Goal: Task Accomplishment & Management: Contribute content

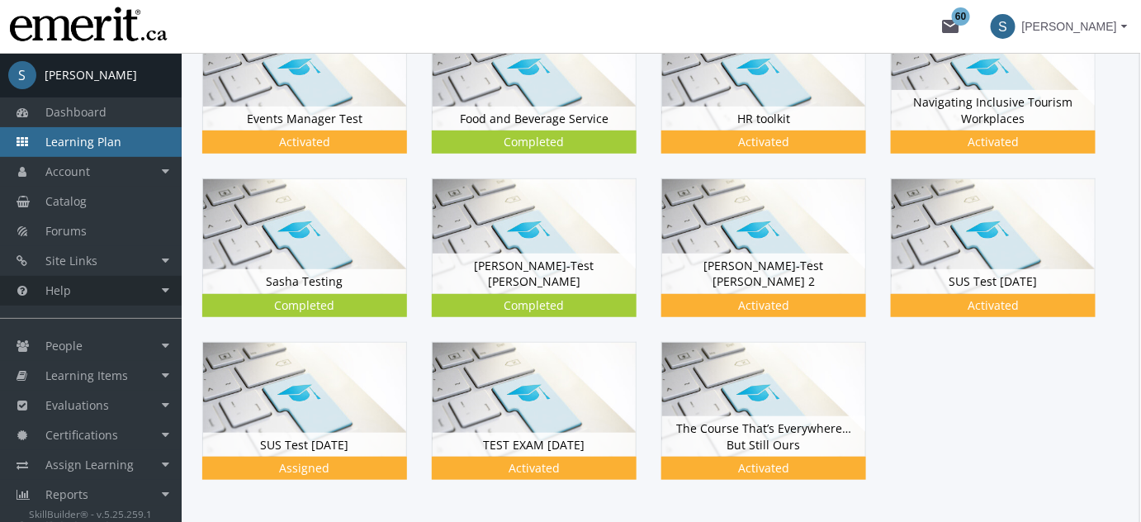
scroll to position [250, 0]
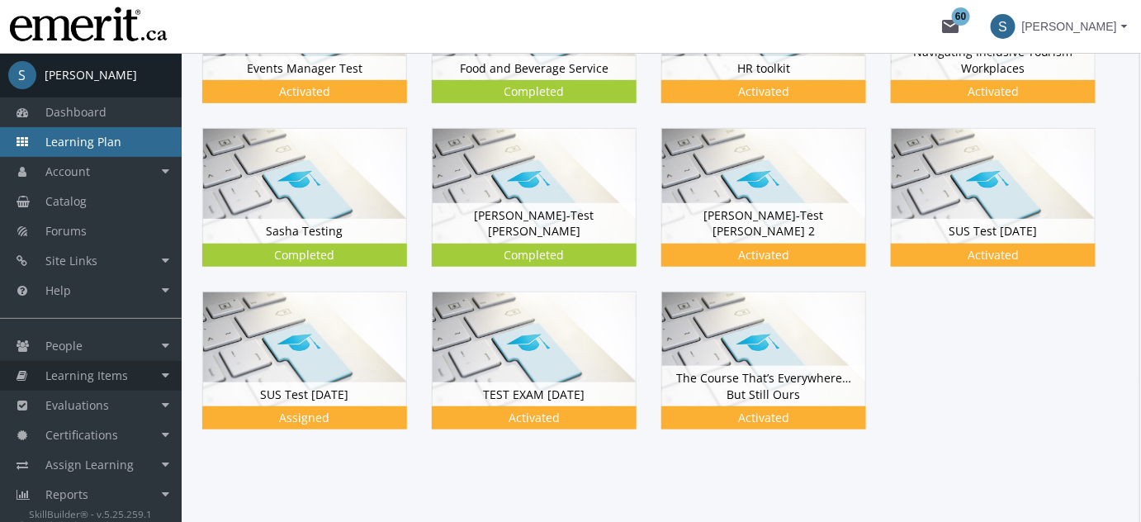
click at [91, 371] on span "Learning Items" at bounding box center [86, 375] width 83 height 16
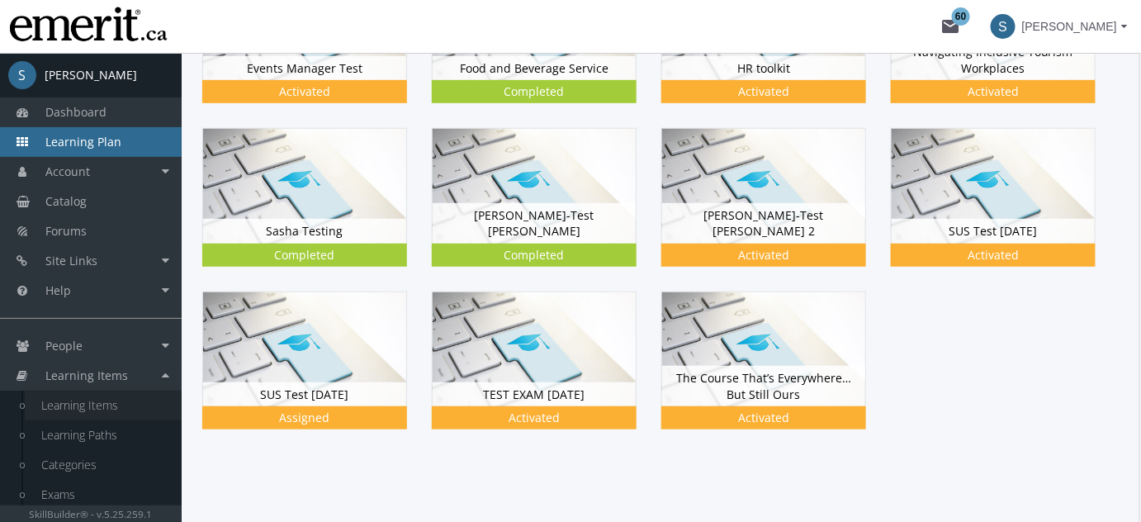
click at [102, 409] on link "Learning Items" at bounding box center [103, 405] width 157 height 30
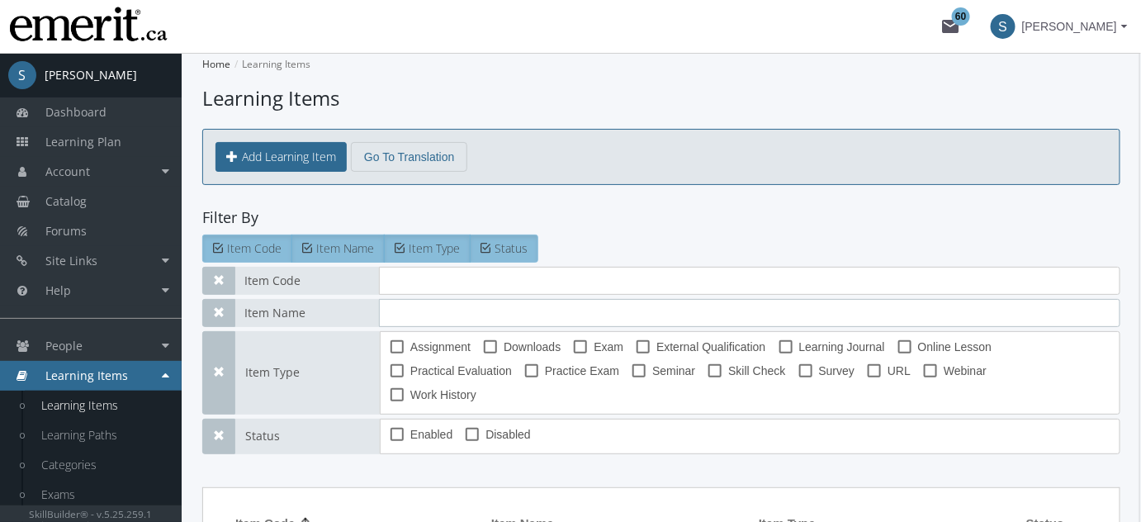
click at [429, 307] on input "text" at bounding box center [749, 313] width 741 height 28
click at [405, 282] on input "text" at bounding box center [749, 281] width 741 height 28
type input "sa"
click at [263, 150] on button "Add Learning Item" at bounding box center [280, 157] width 131 height 30
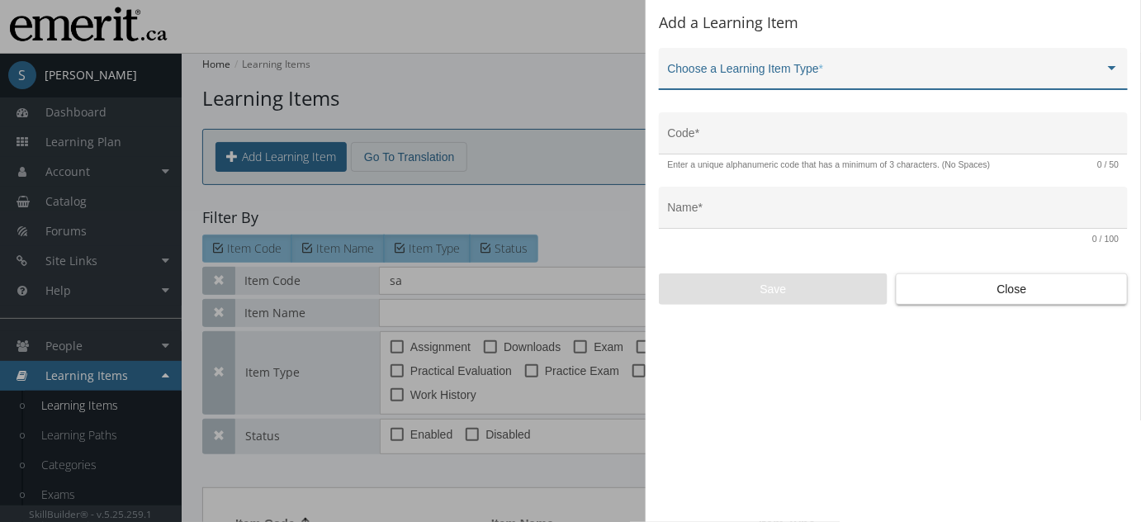
click at [781, 96] on div "Choose a Learning Item Type *" at bounding box center [893, 80] width 469 height 64
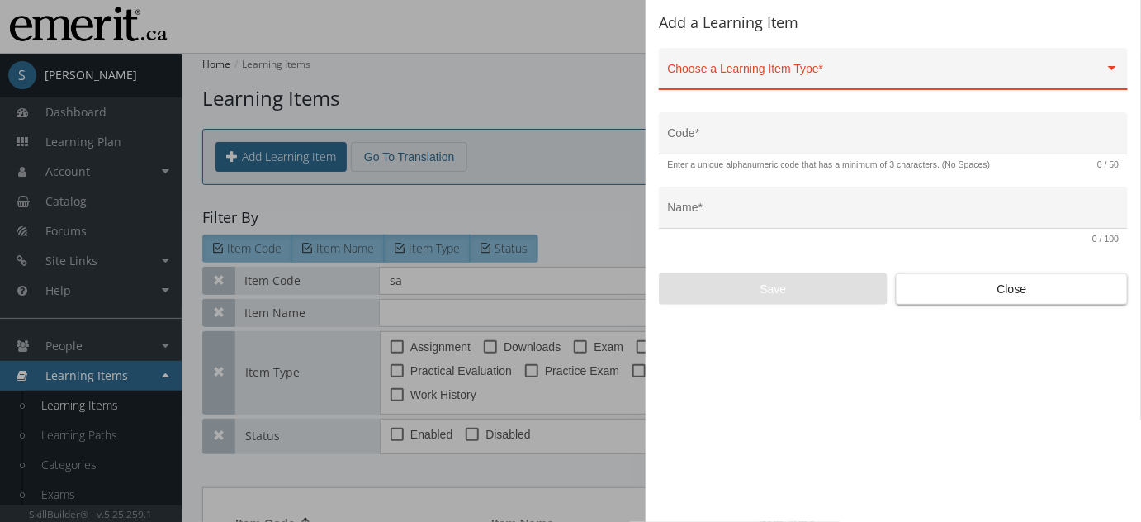
click at [782, 78] on span at bounding box center [886, 75] width 437 height 13
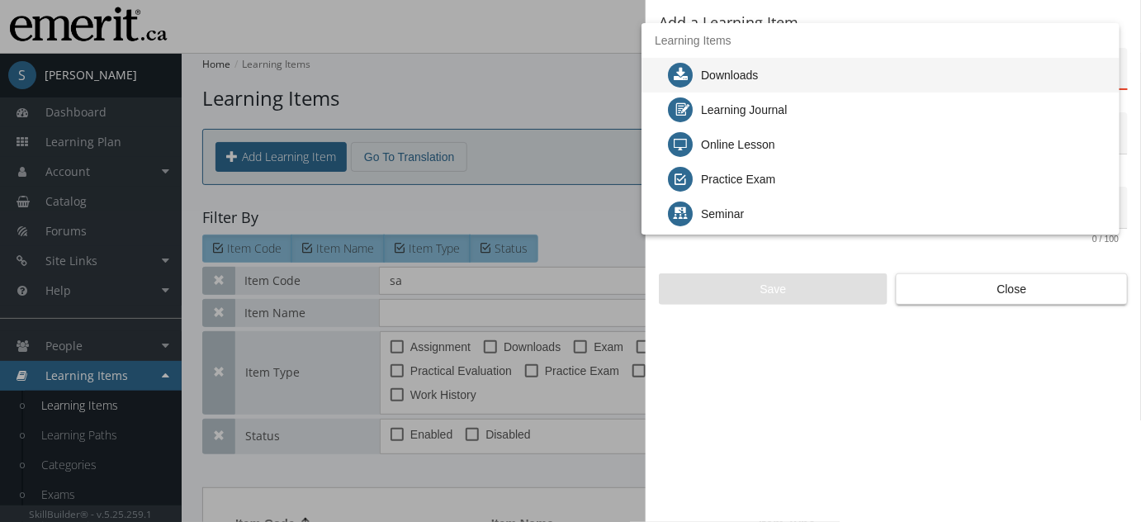
click at [743, 68] on div "Downloads" at bounding box center [729, 75] width 57 height 35
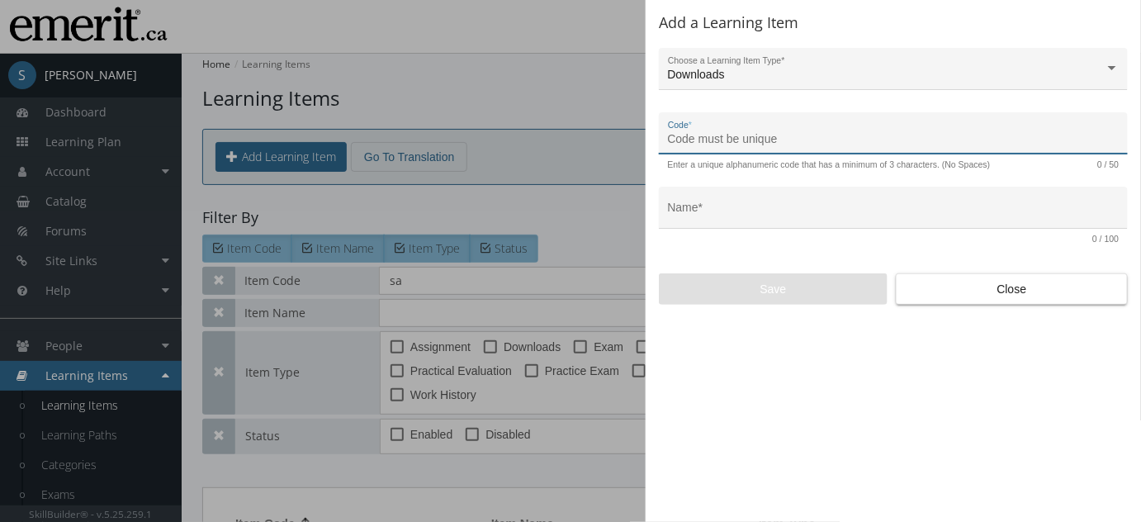
click at [713, 137] on input "Code *" at bounding box center [894, 139] width 452 height 13
type input "TEST - Sas"
click at [470, 303] on div at bounding box center [570, 261] width 1141 height 522
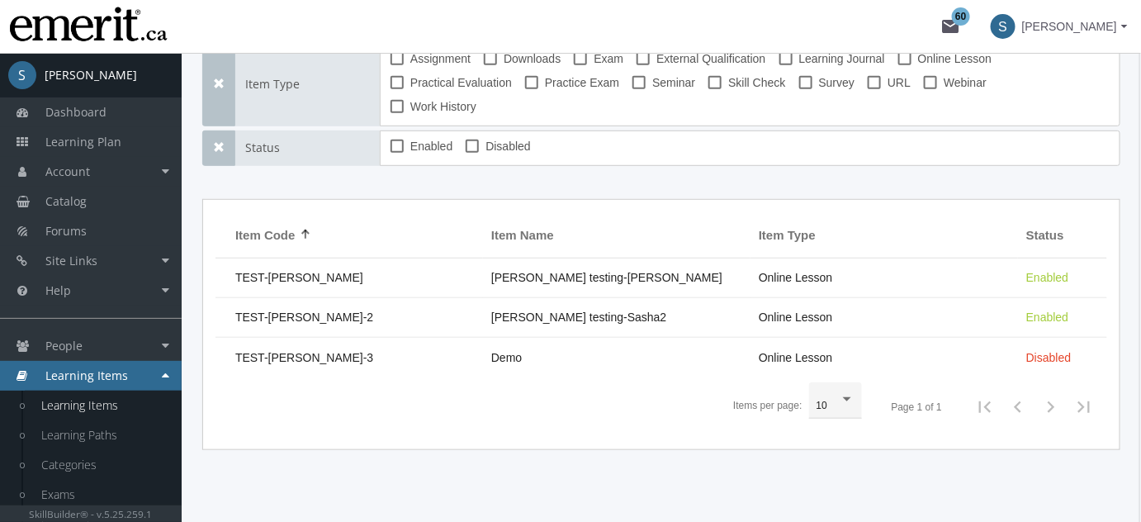
scroll to position [288, 0]
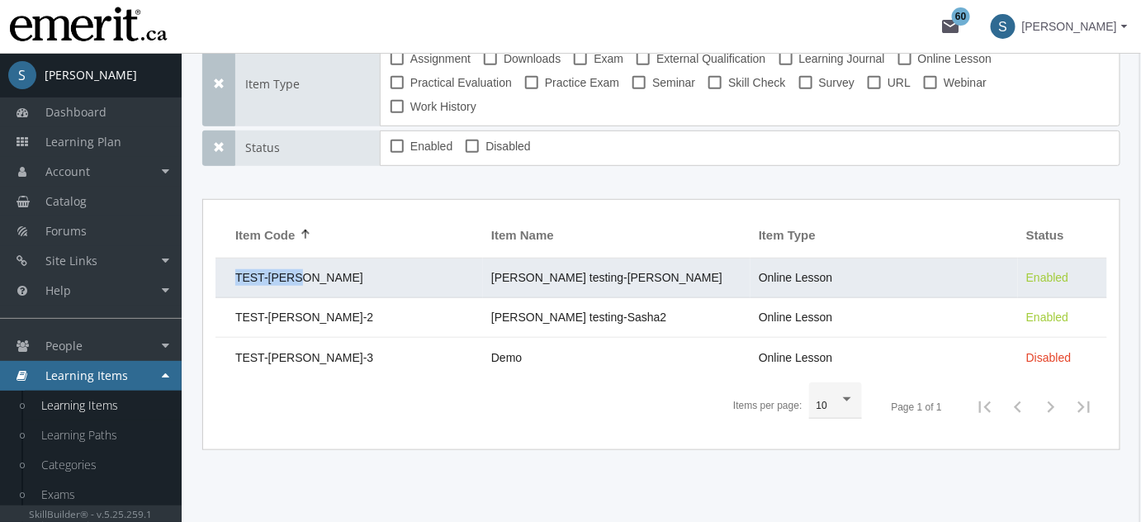
drag, startPoint x: 319, startPoint y: 256, endPoint x: 216, endPoint y: 251, distance: 102.5
click at [216, 258] on td "TEST-[PERSON_NAME]" at bounding box center [348, 278] width 267 height 40
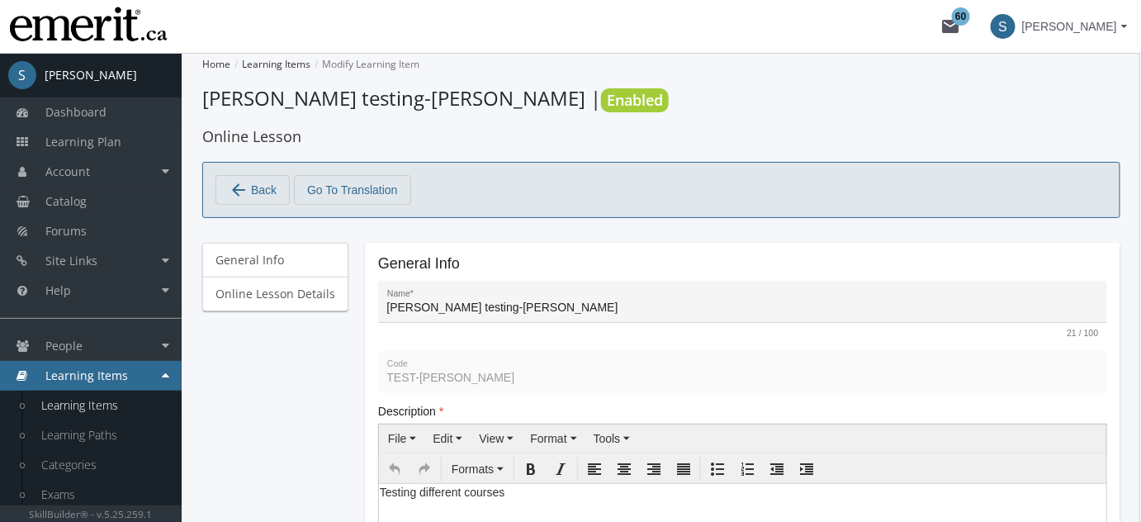
click at [246, 196] on mat-icon "arrow_back" at bounding box center [239, 190] width 20 height 20
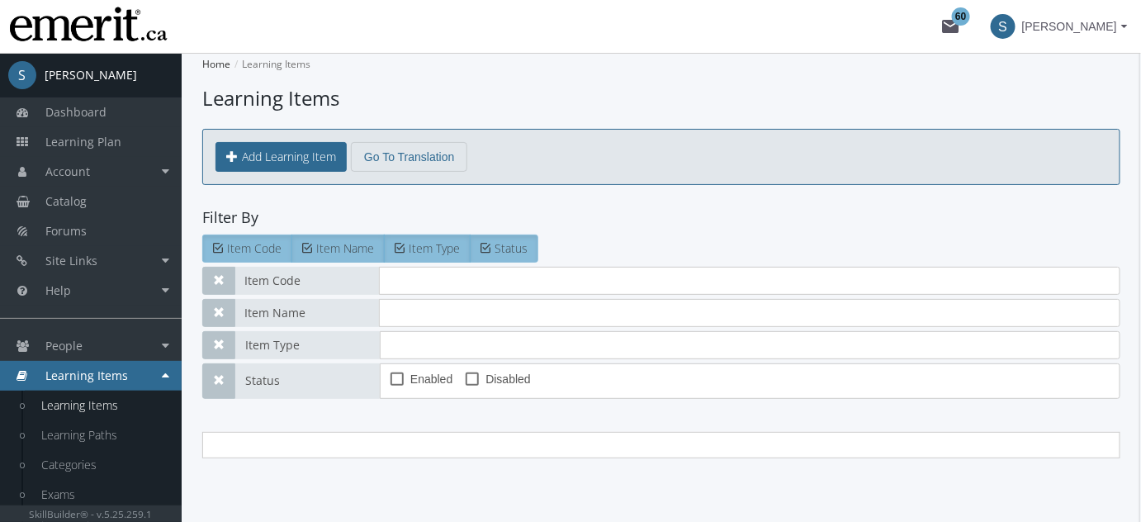
type input "sa"
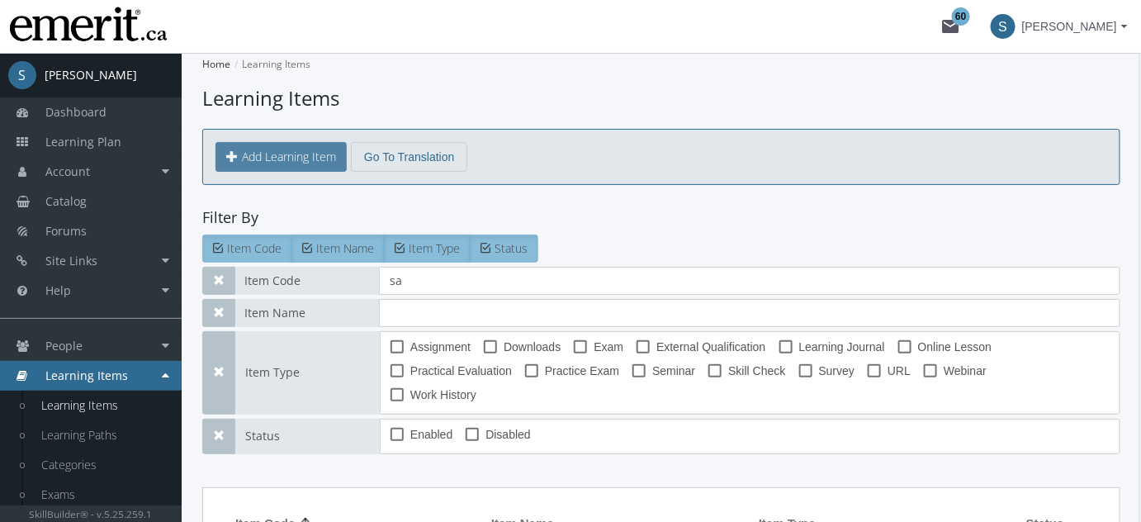
click at [264, 161] on button "Add Learning Item" at bounding box center [280, 157] width 131 height 30
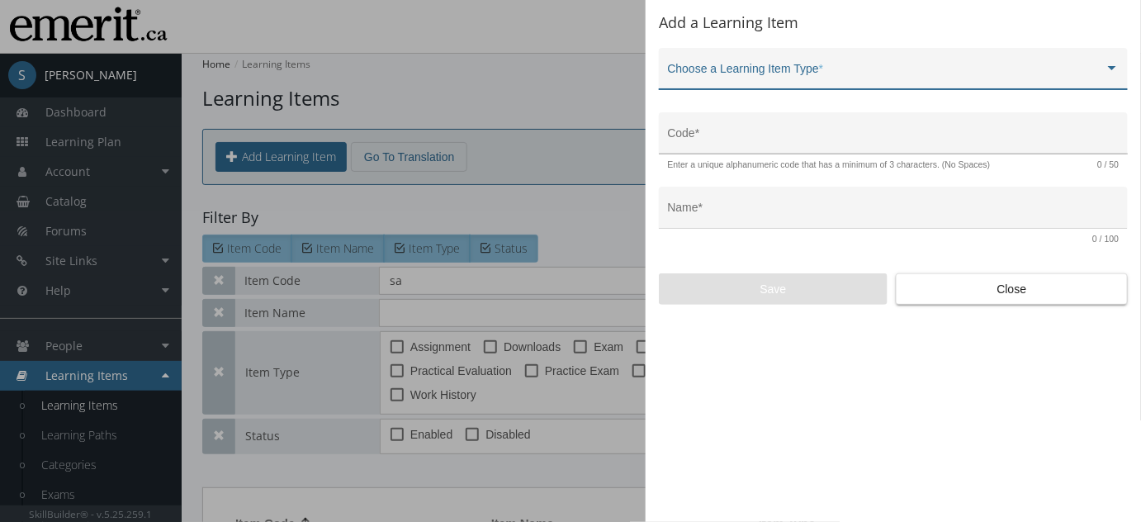
click at [747, 134] on input "Code *" at bounding box center [894, 139] width 452 height 13
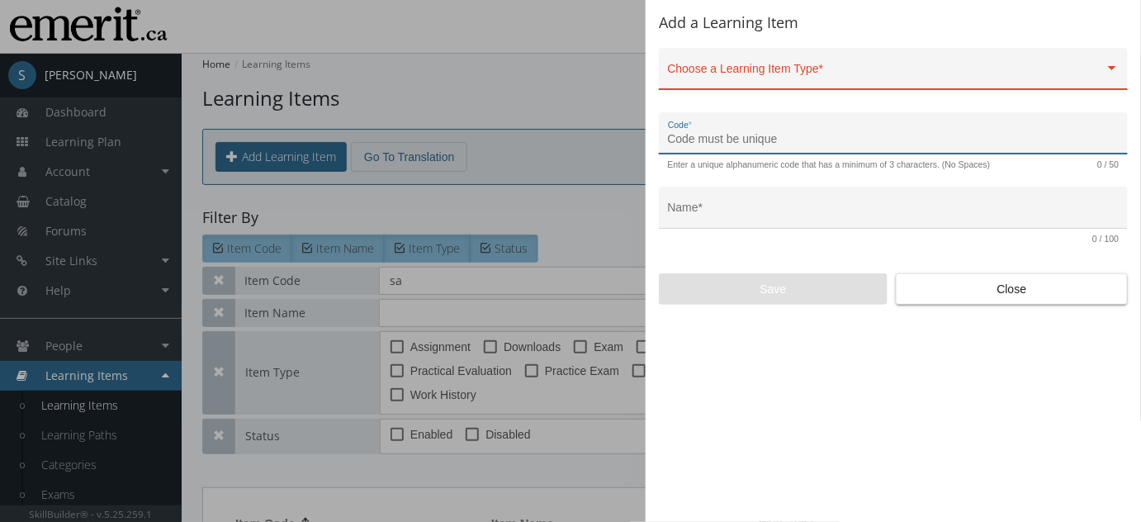
paste input "TEST-[PERSON_NAME]"
type input "TEST-Sasha4"
click at [774, 75] on span at bounding box center [886, 75] width 437 height 13
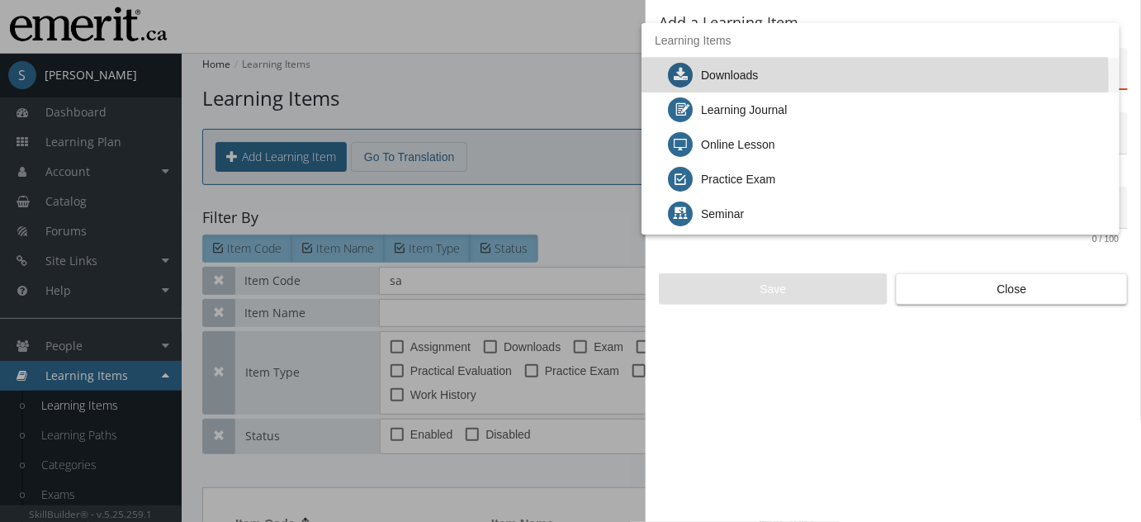
click at [740, 80] on div "Downloads" at bounding box center [729, 75] width 57 height 35
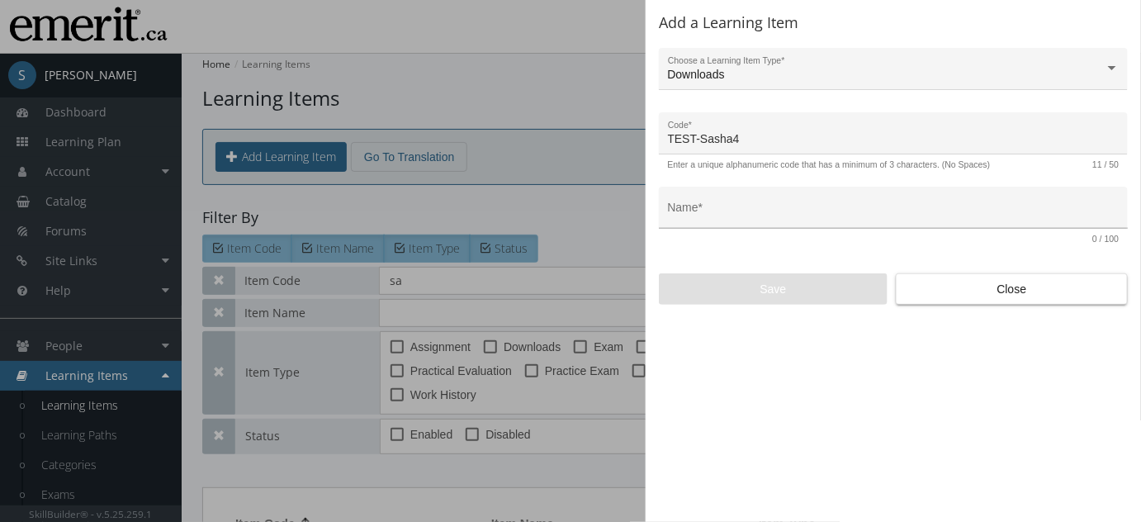
click at [763, 200] on div "Name *" at bounding box center [894, 213] width 452 height 34
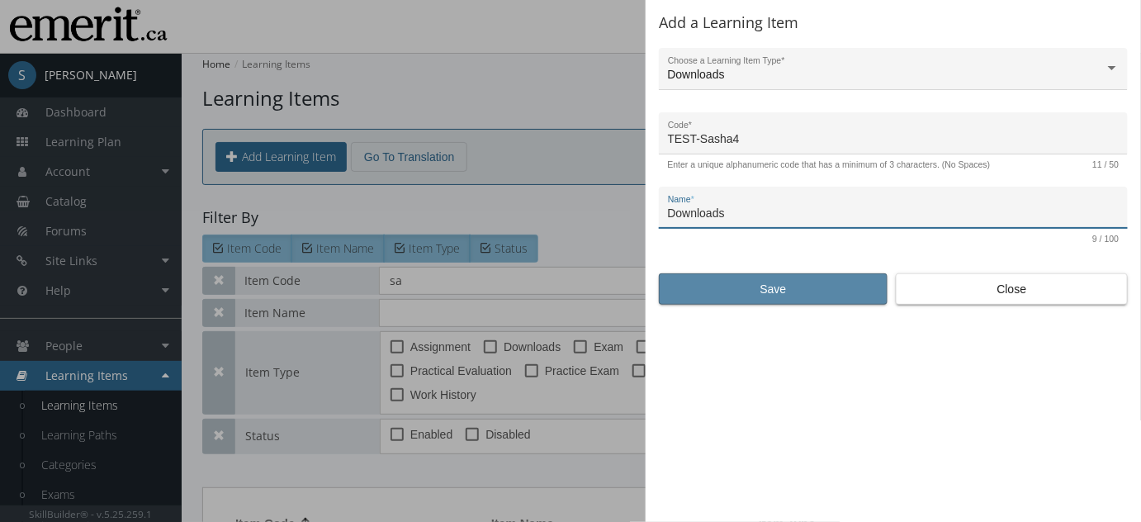
type input "Downloads"
click at [761, 288] on span "Save" at bounding box center [773, 289] width 201 height 30
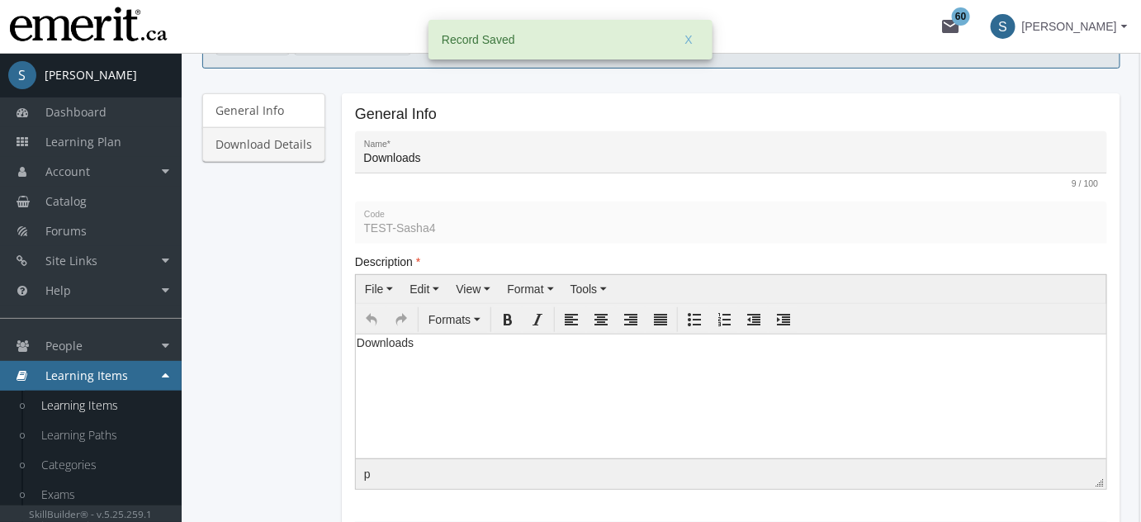
click at [246, 147] on link "Download Details" at bounding box center [263, 144] width 123 height 35
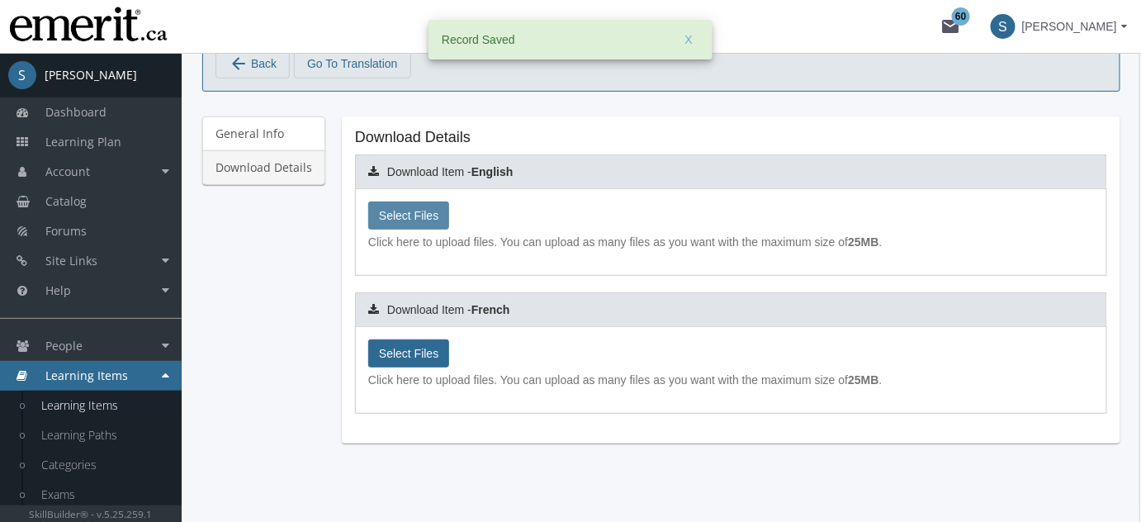
click at [425, 211] on span "Select Files" at bounding box center [408, 215] width 59 height 13
click at [0, 0] on input "Select Files" at bounding box center [0, 0] width 0 height 0
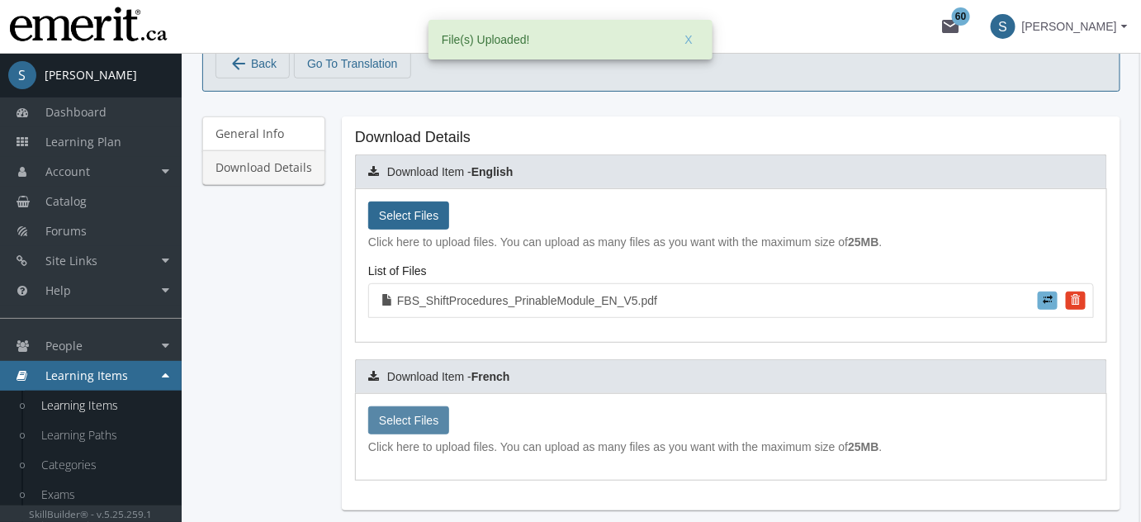
click at [390, 414] on span "Select Files" at bounding box center [408, 420] width 59 height 13
click at [0, 0] on input "Select Files" at bounding box center [0, 0] width 0 height 0
